Goal: Task Accomplishment & Management: Manage account settings

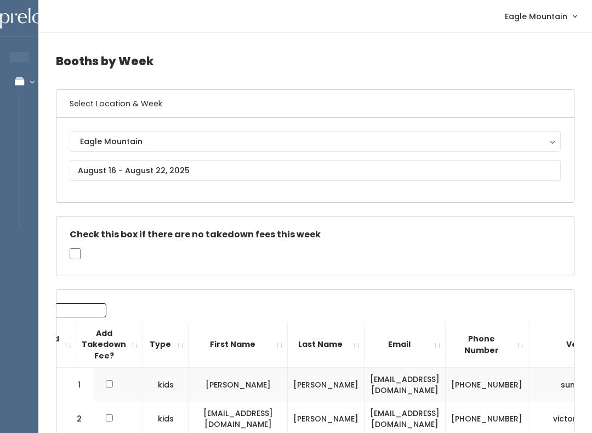
click at [522, 19] on span "Eagle Mountain" at bounding box center [536, 16] width 62 height 12
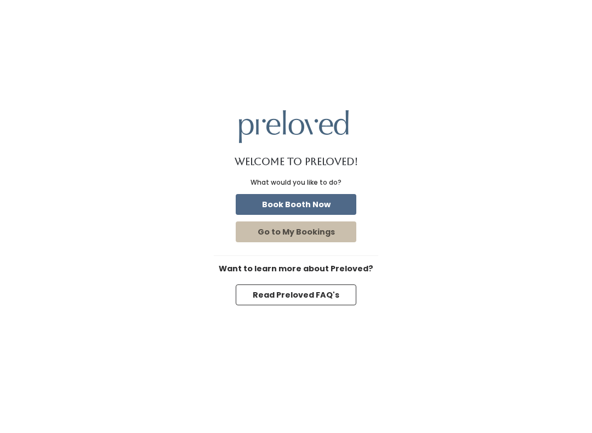
click at [336, 232] on button "Go to My Bookings" at bounding box center [296, 231] width 121 height 21
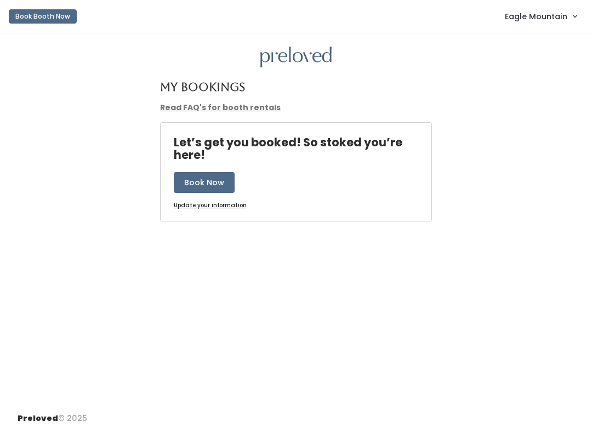
click at [540, 16] on span "Eagle Mountain" at bounding box center [536, 16] width 62 height 12
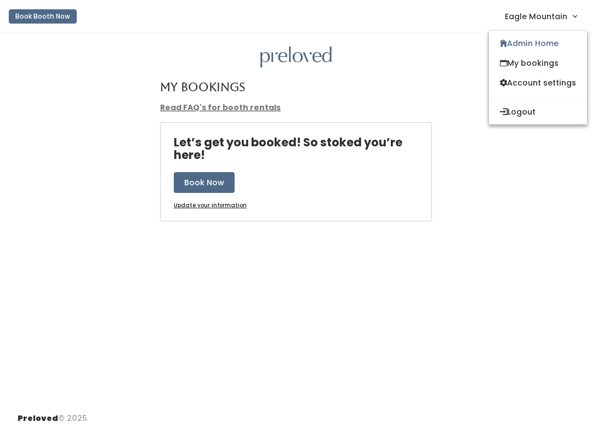
click at [547, 42] on link "Admin Home" at bounding box center [538, 43] width 98 height 20
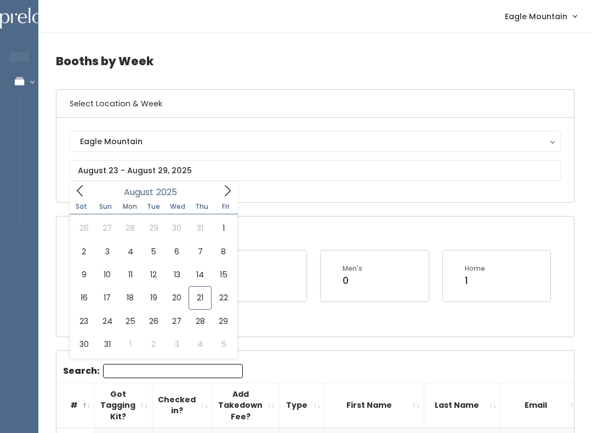
click at [249, 119] on div "Eagle Mountain Eagle Mountain" at bounding box center [314, 160] width 517 height 84
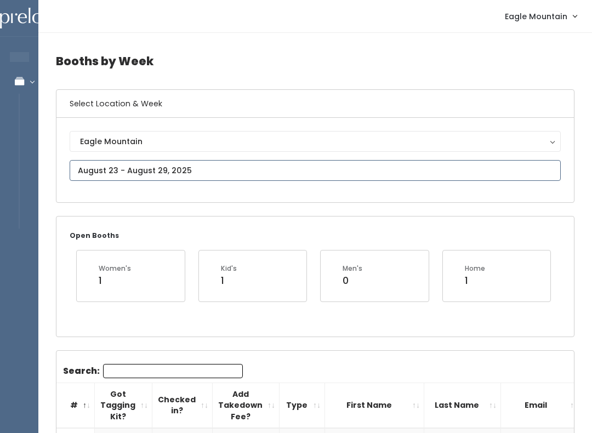
click at [102, 168] on input "text" at bounding box center [315, 170] width 491 height 21
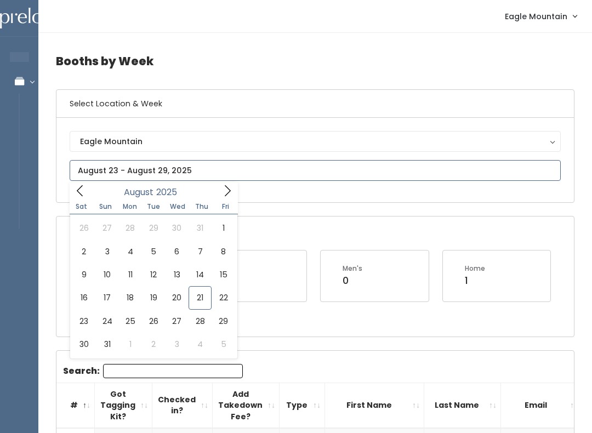
type input "August 16 to August 22"
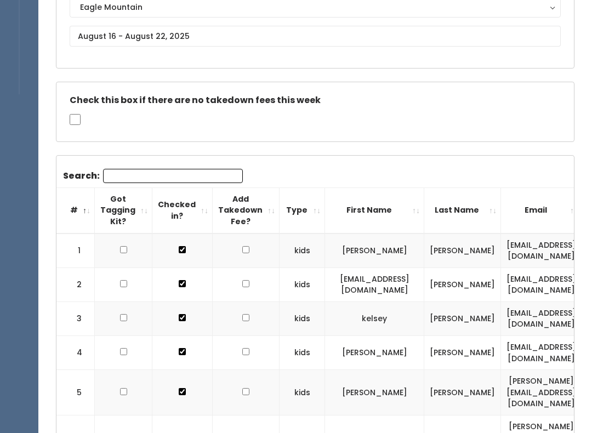
scroll to position [134, 0]
click at [374, 204] on th "First Name" at bounding box center [374, 209] width 99 height 45
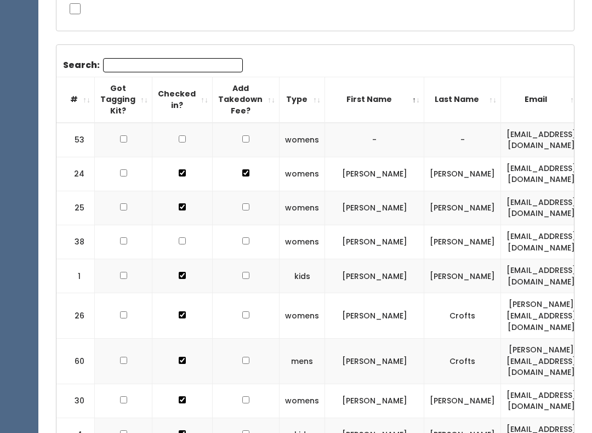
click at [363, 94] on th "First Name" at bounding box center [374, 99] width 99 height 45
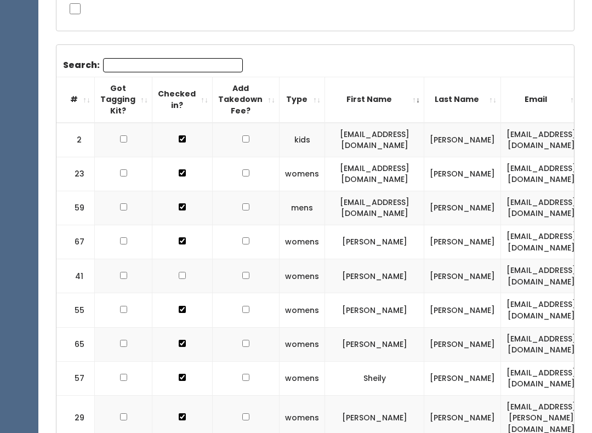
scroll to position [0, 0]
click at [68, 94] on th "#" at bounding box center [75, 99] width 38 height 45
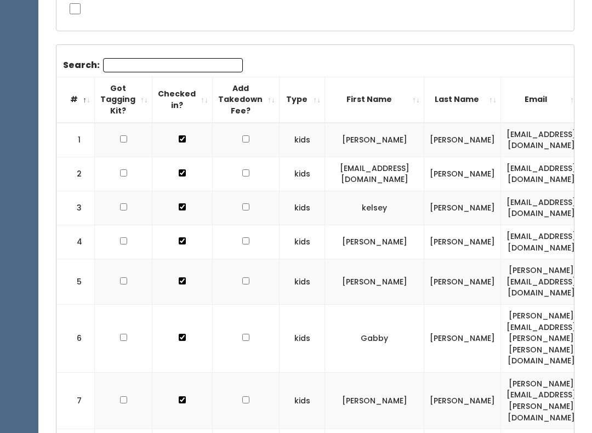
click at [289, 100] on th "Type" at bounding box center [301, 99] width 45 height 45
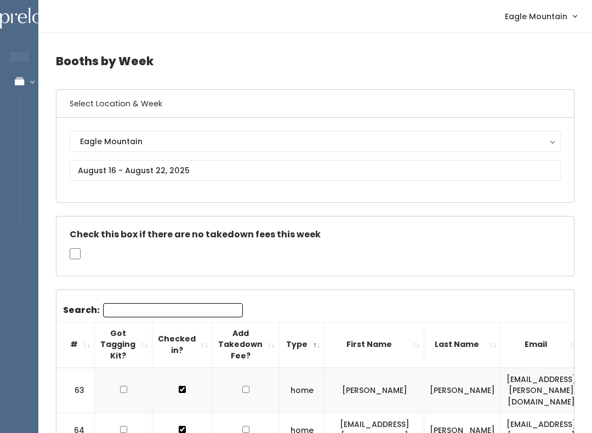
click at [290, 352] on th "Type" at bounding box center [301, 344] width 45 height 45
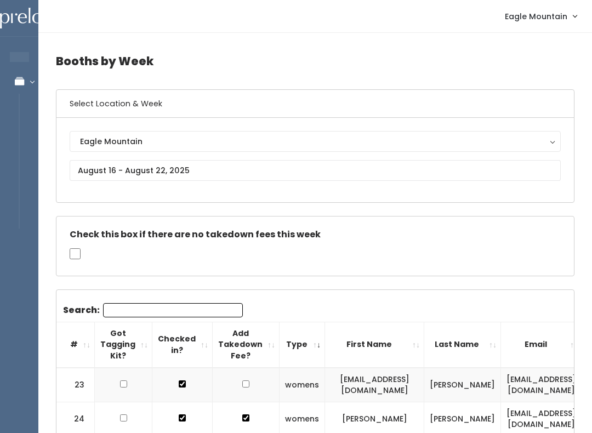
click at [79, 349] on th "#" at bounding box center [75, 344] width 38 height 45
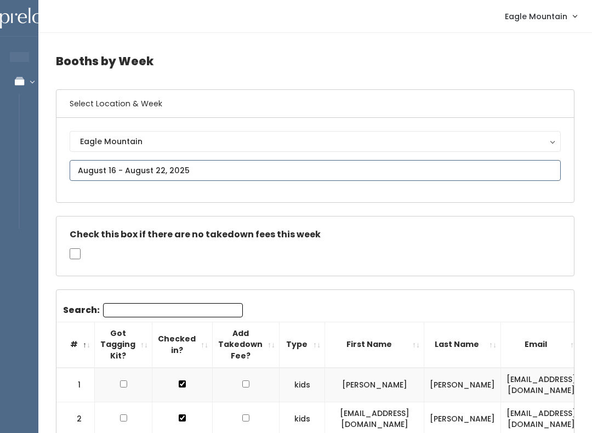
click at [106, 164] on input "text" at bounding box center [315, 170] width 491 height 21
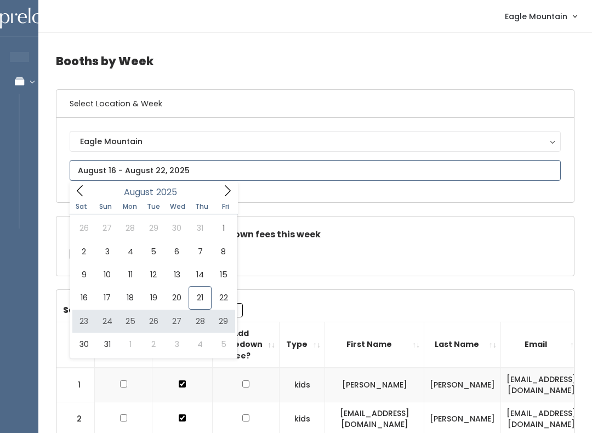
type input "August 23 to August 29"
